Goal: Task Accomplishment & Management: Complete application form

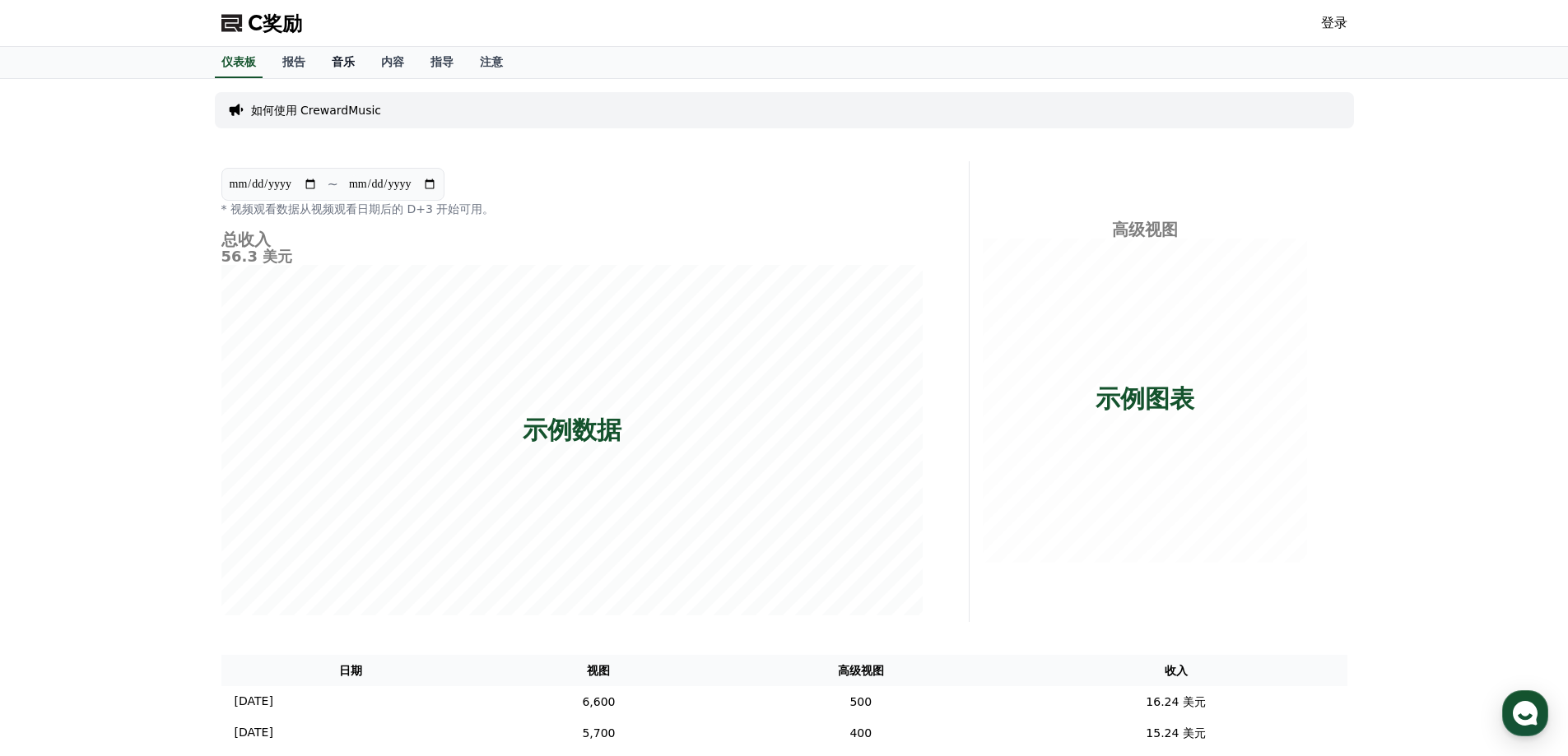
click at [353, 65] on font "音乐" at bounding box center [342, 61] width 23 height 13
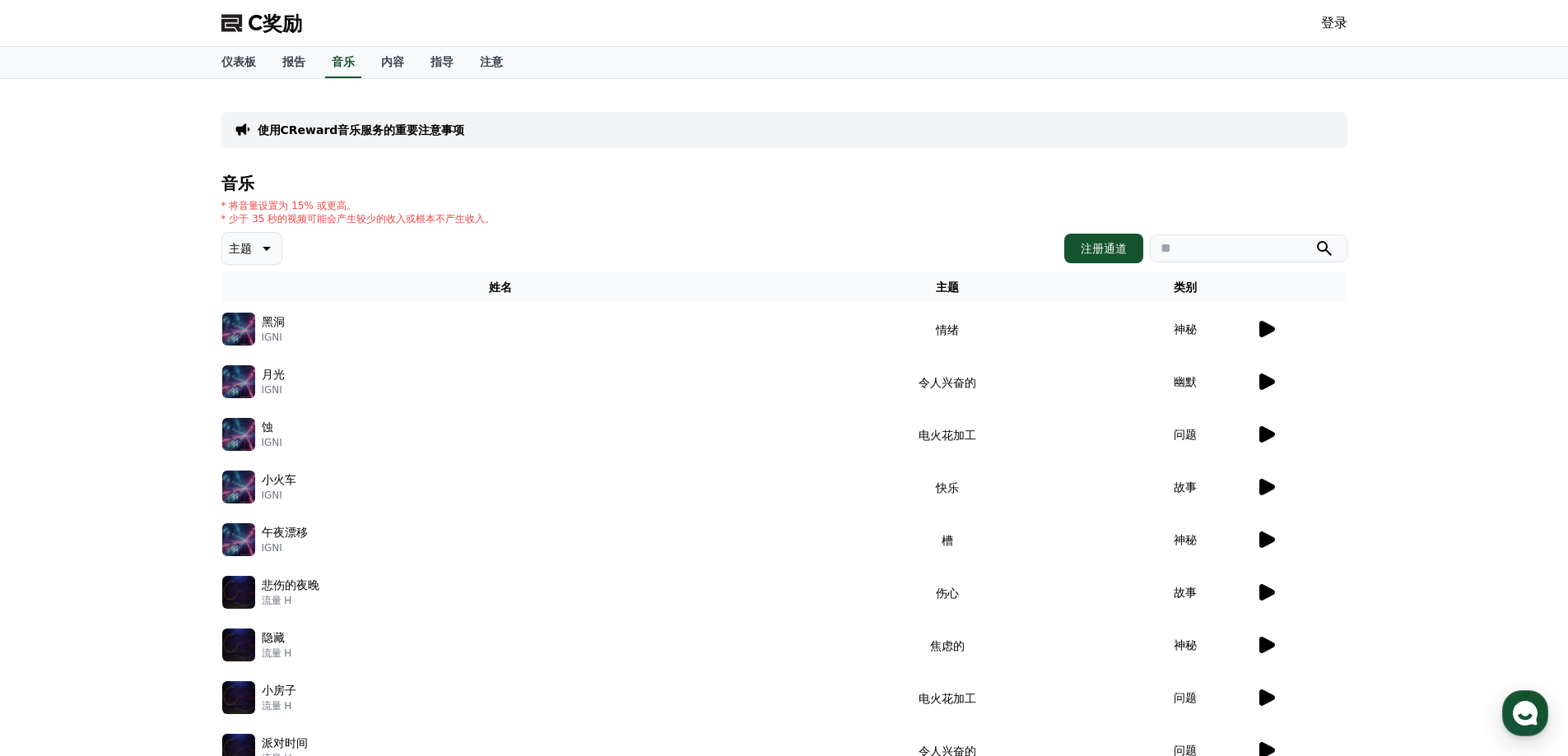
click at [129, 316] on div "使用CReward音乐服务的重要注意事项 音乐 * 将音量设置为 15% 或更高。 * 少于 35 秒的视频可能会产生较少的收入或根本不产生收入。 主题 注册…" at bounding box center [784, 477] width 1568 height 797
drag, startPoint x: 525, startPoint y: 236, endPoint x: 534, endPoint y: 237, distance: 9.1
click at [534, 237] on div "音乐 * 将音量设置为 15% 或更高。 * 少于 35 秒的视频可能会产生较少的收入或根本不产生收入。 主题 注册通道 姓名 主题 类别 黑洞 IGNI 情…" at bounding box center [784, 518] width 1126 height 688
click at [1335, 25] on font "登录" at bounding box center [1334, 23] width 27 height 16
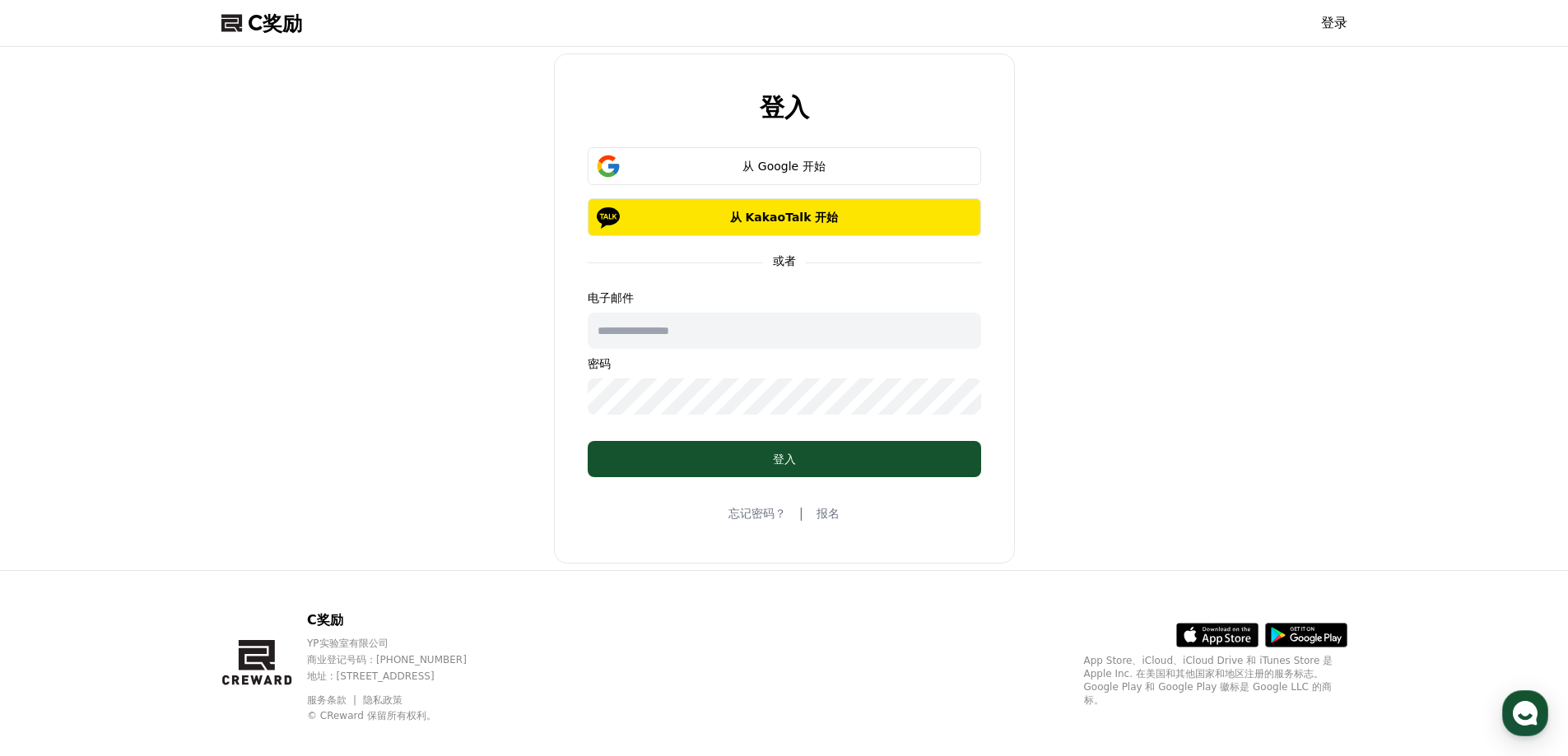
click at [829, 512] on font "报名" at bounding box center [827, 513] width 23 height 13
